Goal: Transaction & Acquisition: Download file/media

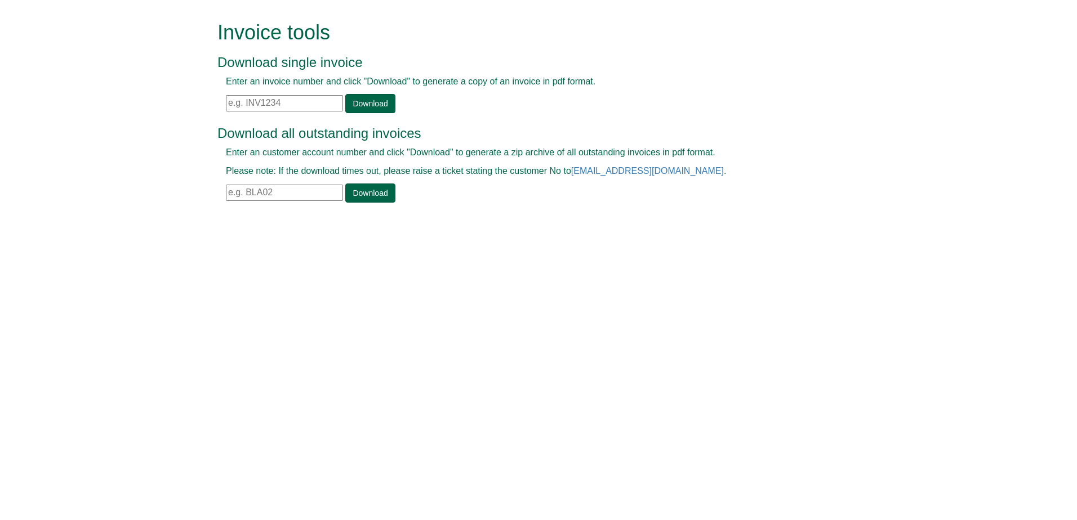
click at [306, 110] on input "text" at bounding box center [284, 103] width 117 height 16
paste input "INV1405234"
click at [229, 101] on input "INV1405234" at bounding box center [284, 103] width 117 height 16
click at [386, 102] on link "Download" at bounding box center [370, 103] width 50 height 19
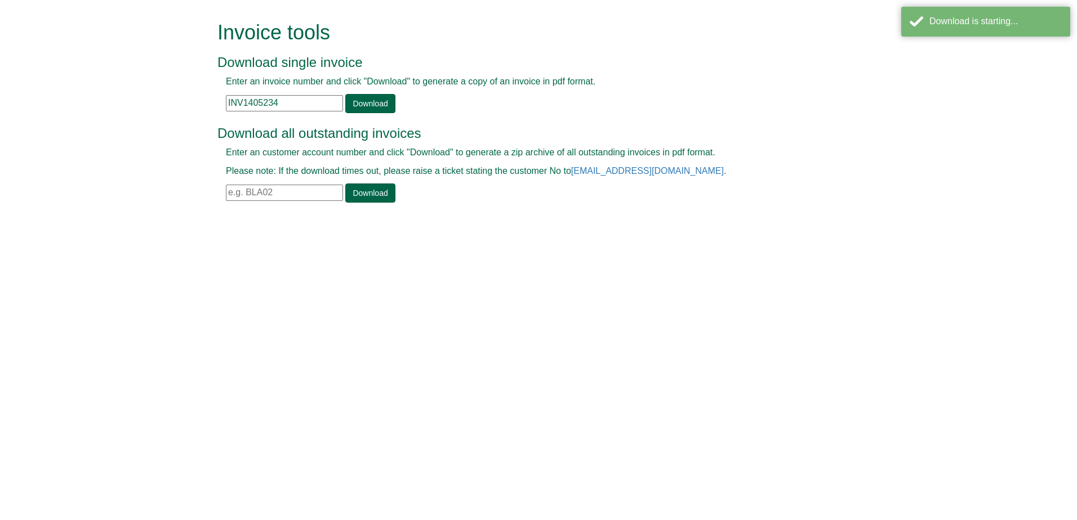
drag, startPoint x: 319, startPoint y: 102, endPoint x: 173, endPoint y: 94, distance: 146.6
click at [173, 94] on form "Invoice tools Download single invoice Enter an invoice number and click "Downlo…" at bounding box center [538, 113] width 1077 height 226
paste input "4898"
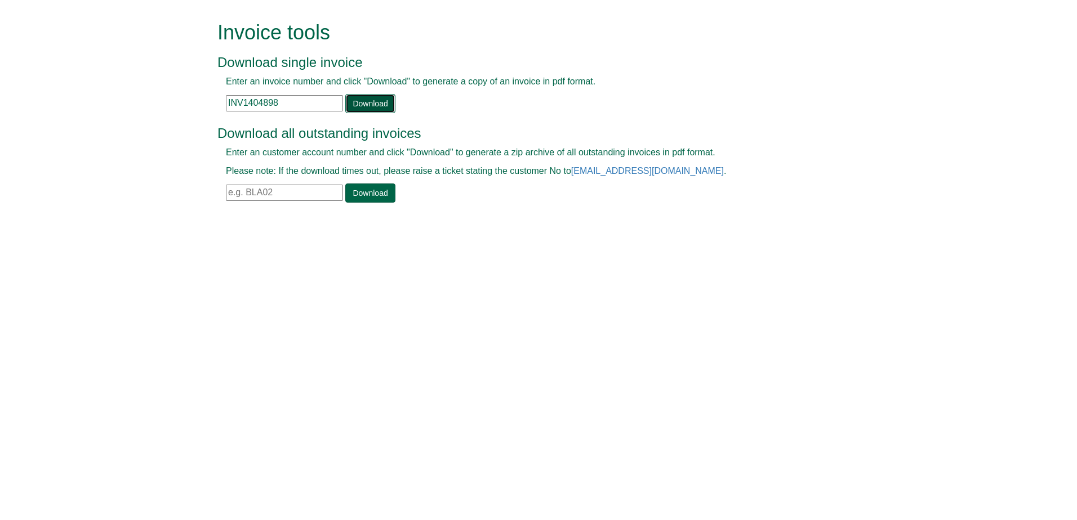
click at [388, 109] on link "Download" at bounding box center [370, 103] width 50 height 19
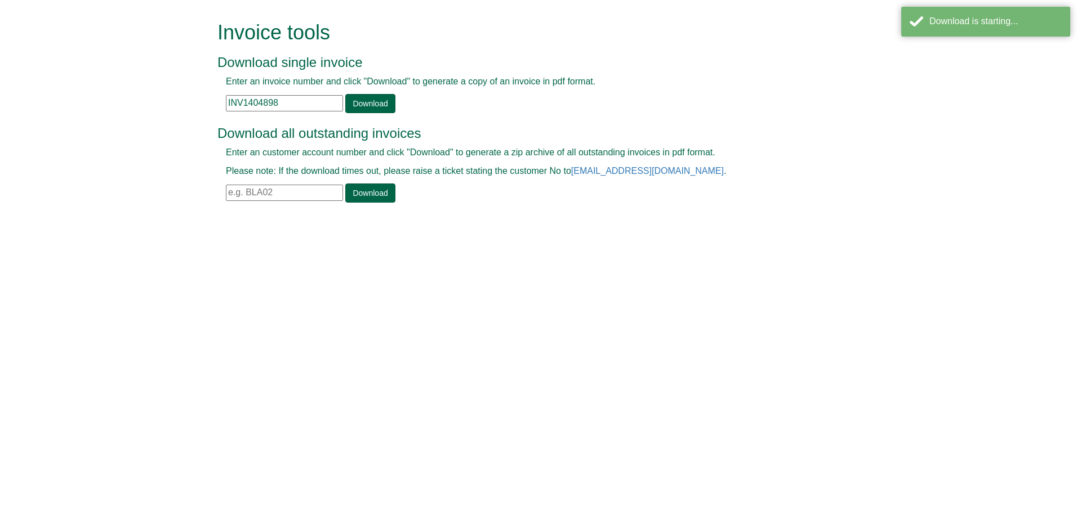
drag, startPoint x: 317, startPoint y: 105, endPoint x: 212, endPoint y: 105, distance: 105.3
click at [212, 105] on div "Invoice tools Download single invoice Enter an invoice number and click "Downlo…" at bounding box center [538, 113] width 659 height 226
paste input "6037"
click at [349, 104] on link "Download" at bounding box center [370, 103] width 50 height 19
drag, startPoint x: 289, startPoint y: 109, endPoint x: 242, endPoint y: 110, distance: 47.3
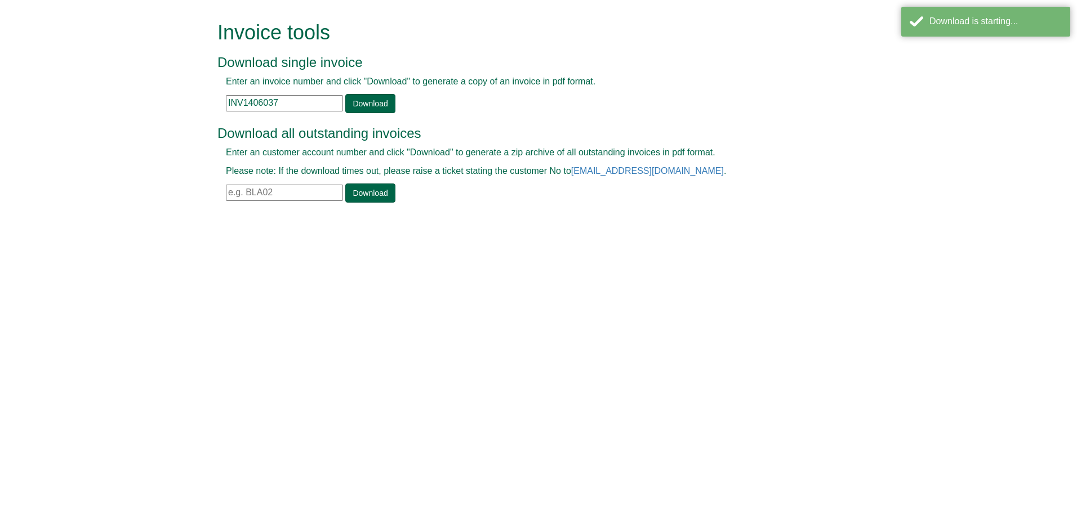
click at [242, 110] on input "INV1406037" at bounding box center [284, 103] width 117 height 16
click at [288, 102] on input "INV1406037" at bounding box center [284, 103] width 117 height 16
drag, startPoint x: 296, startPoint y: 102, endPoint x: 214, endPoint y: 107, distance: 82.3
click at [214, 107] on div "Invoice tools Download single invoice Enter an invoice number and click "Downlo…" at bounding box center [538, 113] width 659 height 226
paste input "3873"
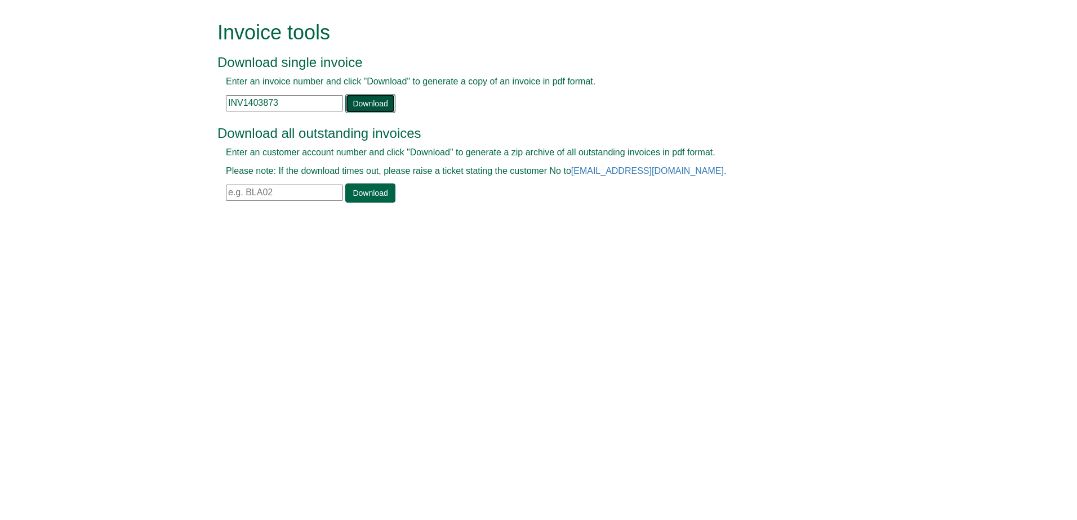
click at [386, 102] on link "Download" at bounding box center [370, 103] width 50 height 19
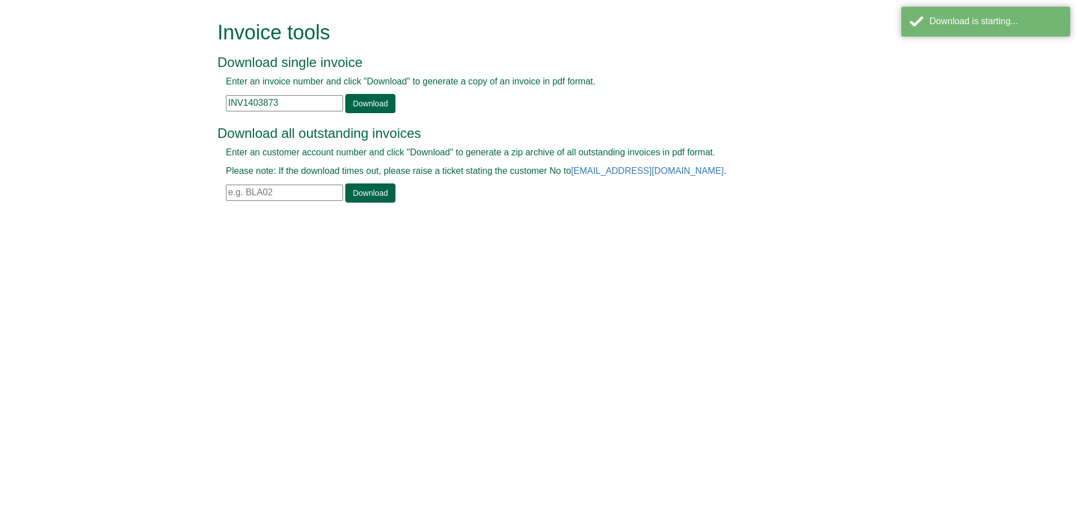
drag, startPoint x: 313, startPoint y: 100, endPoint x: 185, endPoint y: 102, distance: 127.8
click at [185, 102] on form "Invoice tools Download single invoice Enter an invoice number and click "Downlo…" at bounding box center [538, 113] width 1077 height 226
paste input "2375"
click at [358, 101] on link "Download" at bounding box center [370, 103] width 50 height 19
drag, startPoint x: 202, startPoint y: 97, endPoint x: 180, endPoint y: 97, distance: 22.0
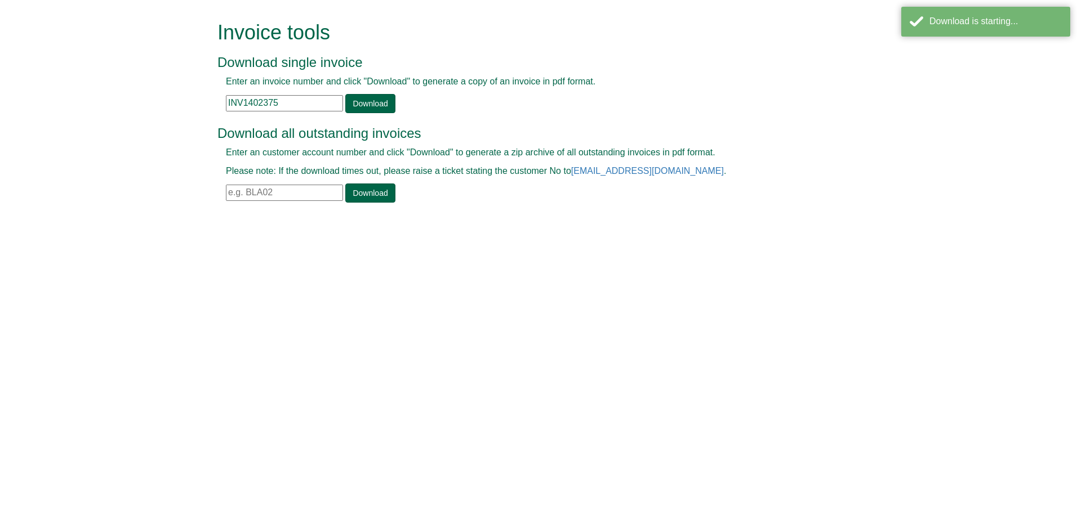
click at [180, 97] on form "Invoice tools Download single invoice Enter an invoice number and click "Downlo…" at bounding box center [538, 113] width 1077 height 226
paste input "1120"
click at [364, 110] on link "Download" at bounding box center [370, 103] width 50 height 19
drag, startPoint x: 303, startPoint y: 104, endPoint x: 192, endPoint y: 101, distance: 110.9
click at [192, 101] on form "Invoice tools Download single invoice Enter an invoice number and click "Downlo…" at bounding box center [538, 113] width 1077 height 226
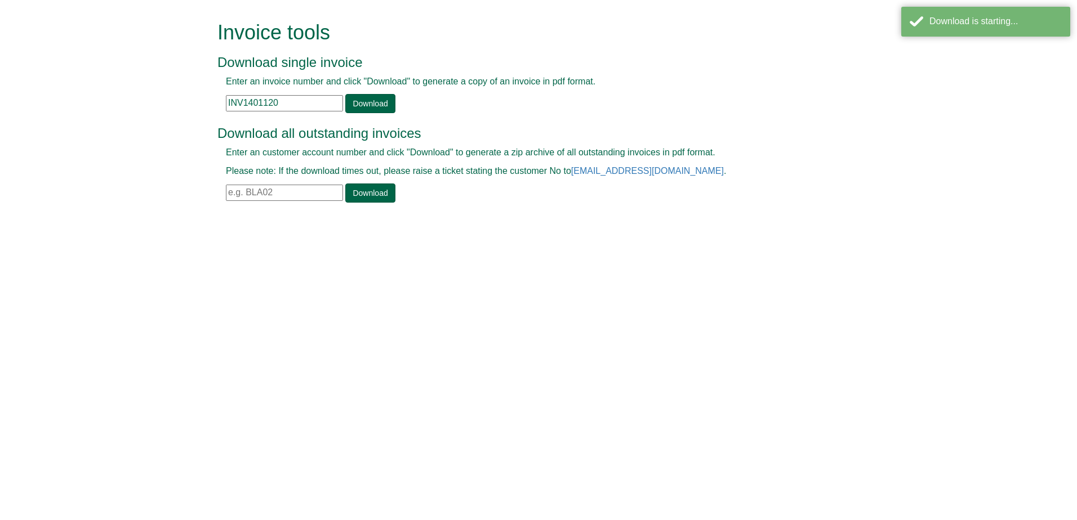
paste input "887"
click at [377, 102] on link "Download" at bounding box center [370, 103] width 50 height 19
drag, startPoint x: 310, startPoint y: 105, endPoint x: 211, endPoint y: 106, distance: 99.1
click at [211, 106] on div "Invoice tools Download single invoice Enter an invoice number and click "Downlo…" at bounding box center [538, 113] width 659 height 226
paste input "397953"
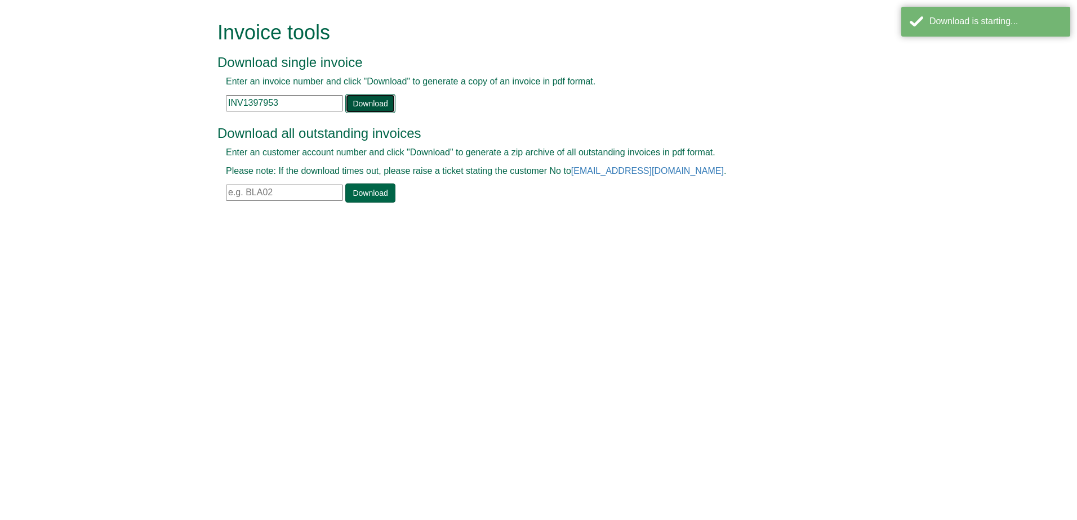
click at [383, 104] on link "Download" at bounding box center [370, 103] width 50 height 19
drag, startPoint x: 269, startPoint y: 104, endPoint x: 198, endPoint y: 103, distance: 71.5
click at [198, 103] on form "Invoice tools Download single invoice Enter an invoice number and click "Downlo…" at bounding box center [538, 113] width 1077 height 226
paste input "6291"
click at [365, 101] on link "Download" at bounding box center [370, 103] width 50 height 19
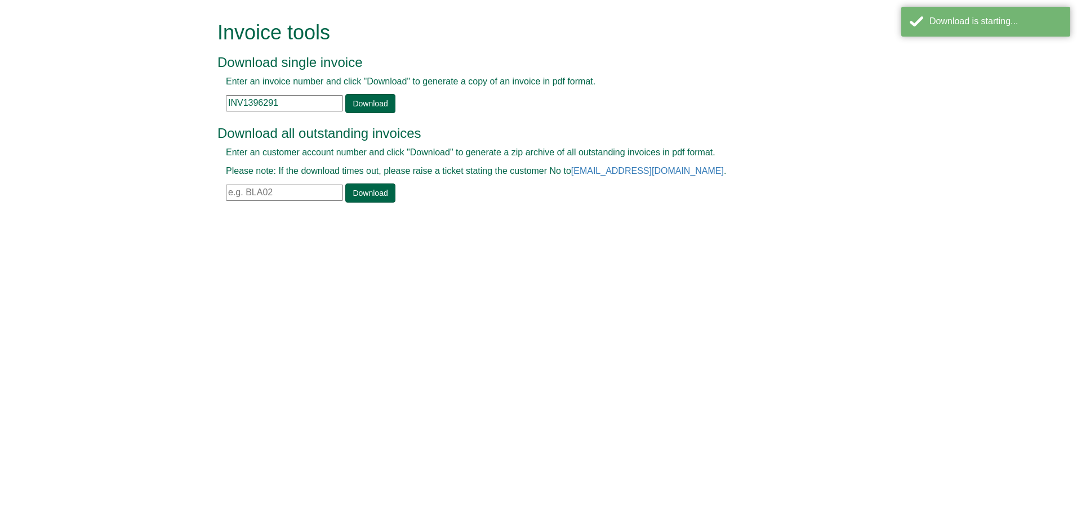
drag, startPoint x: 312, startPoint y: 104, endPoint x: 213, endPoint y: 109, distance: 99.2
click at [213, 109] on div "Invoice tools Download single invoice Enter an invoice number and click "Downlo…" at bounding box center [538, 113] width 659 height 226
paste input "5340"
type input "INV1395340"
click at [354, 96] on link "Download" at bounding box center [370, 103] width 50 height 19
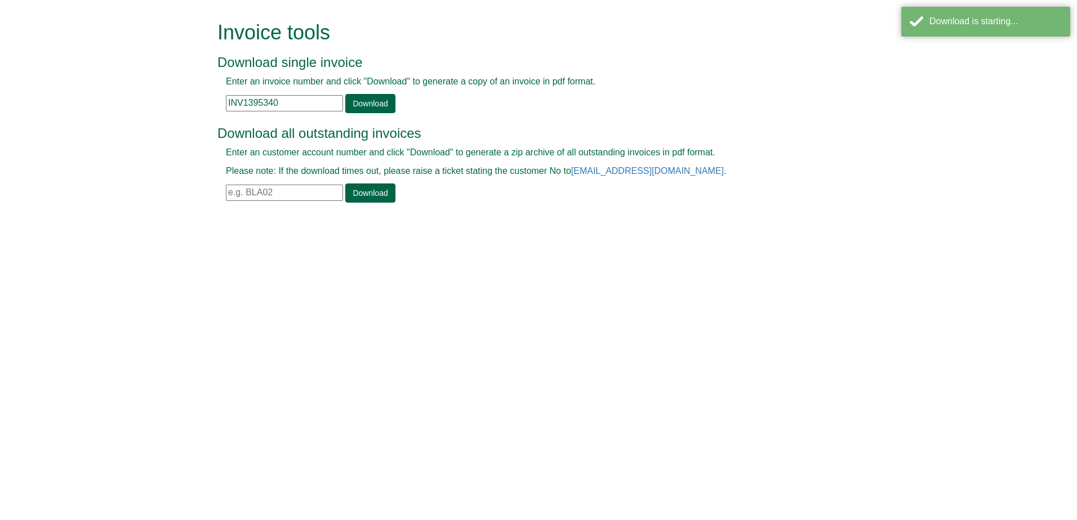
click at [678, 226] on html "Invoice tools Download single invoice Enter an invoice number and click "Downlo…" at bounding box center [538, 113] width 1077 height 226
click at [512, 226] on html "Invoice tools Download single invoice Enter an invoice number and click "Downlo…" at bounding box center [538, 113] width 1077 height 226
